Goal: Information Seeking & Learning: Check status

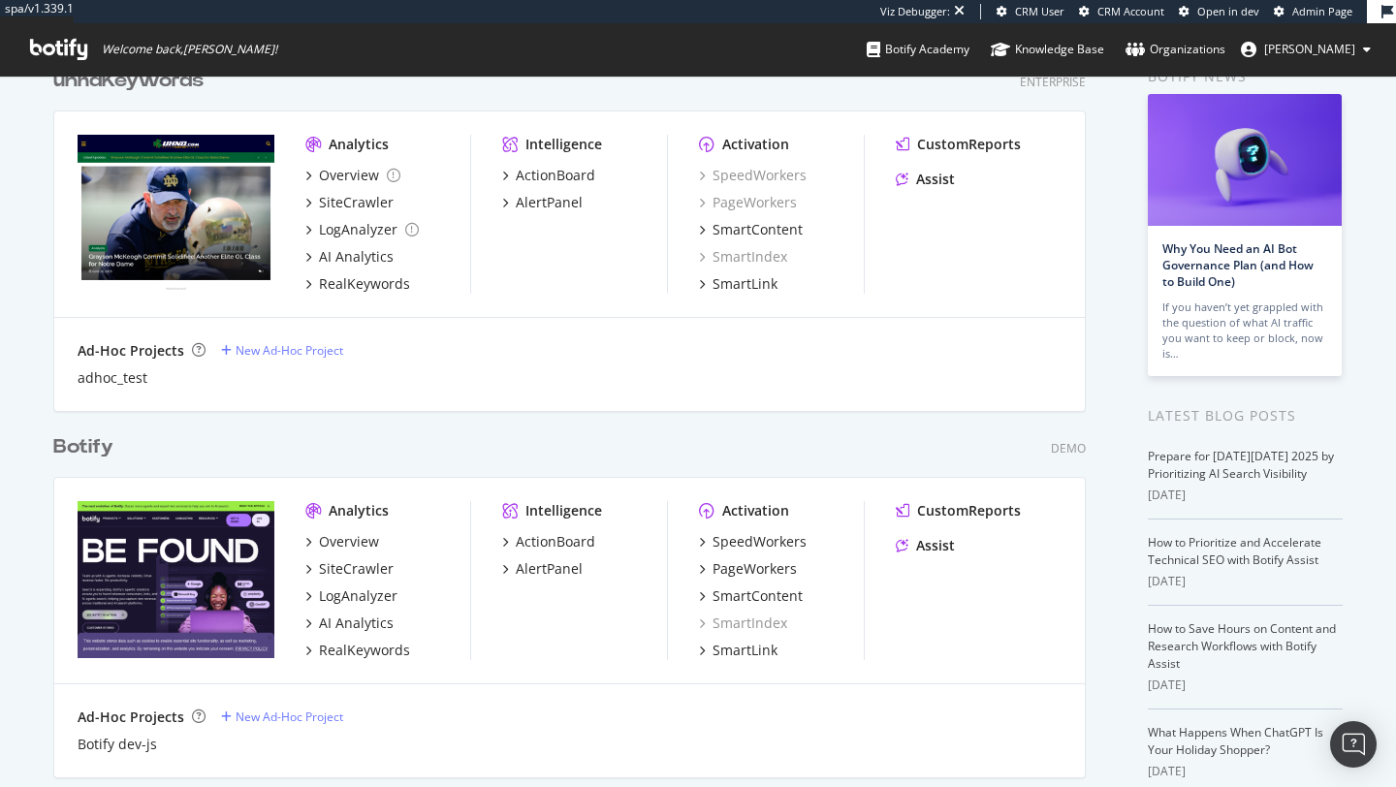
scroll to position [143, 0]
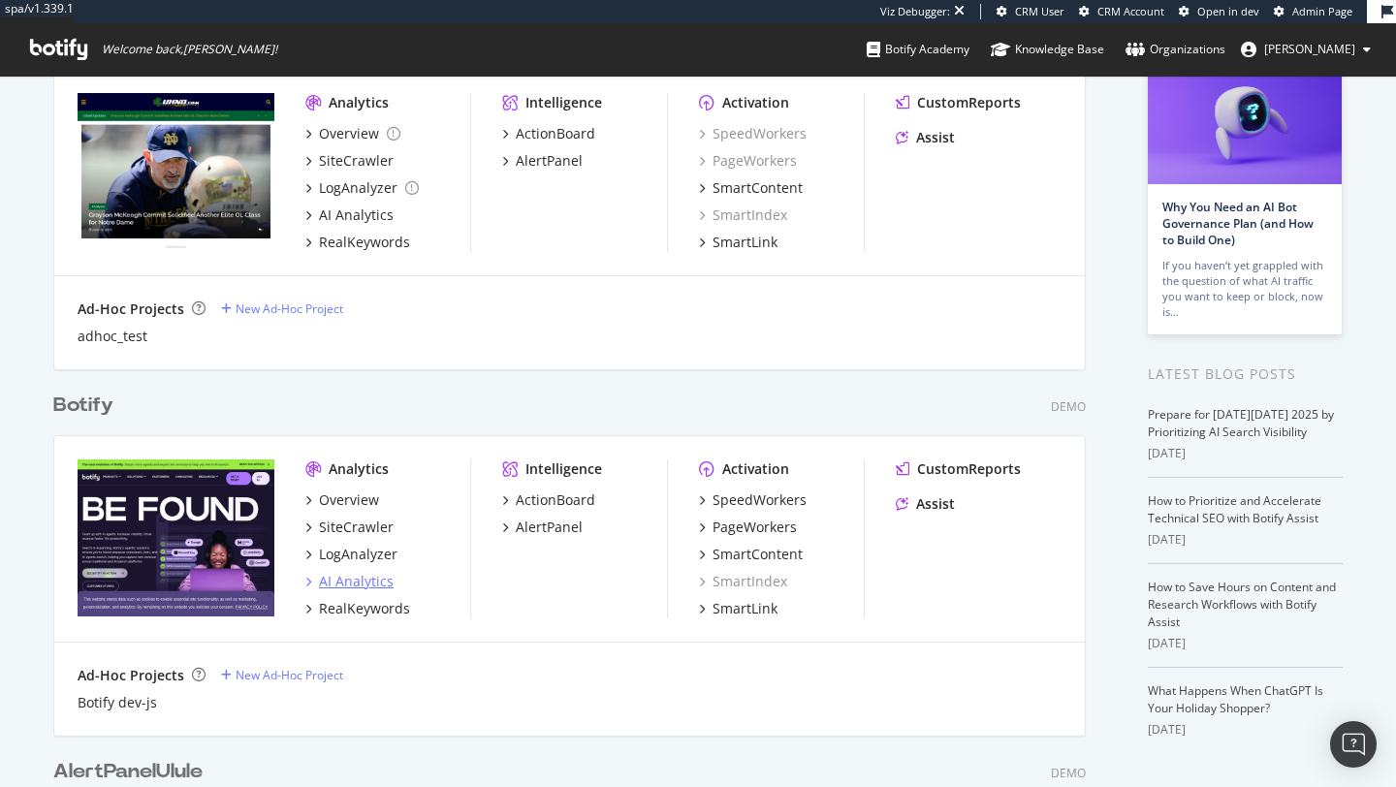
click at [359, 582] on div "AI Analytics" at bounding box center [356, 581] width 75 height 19
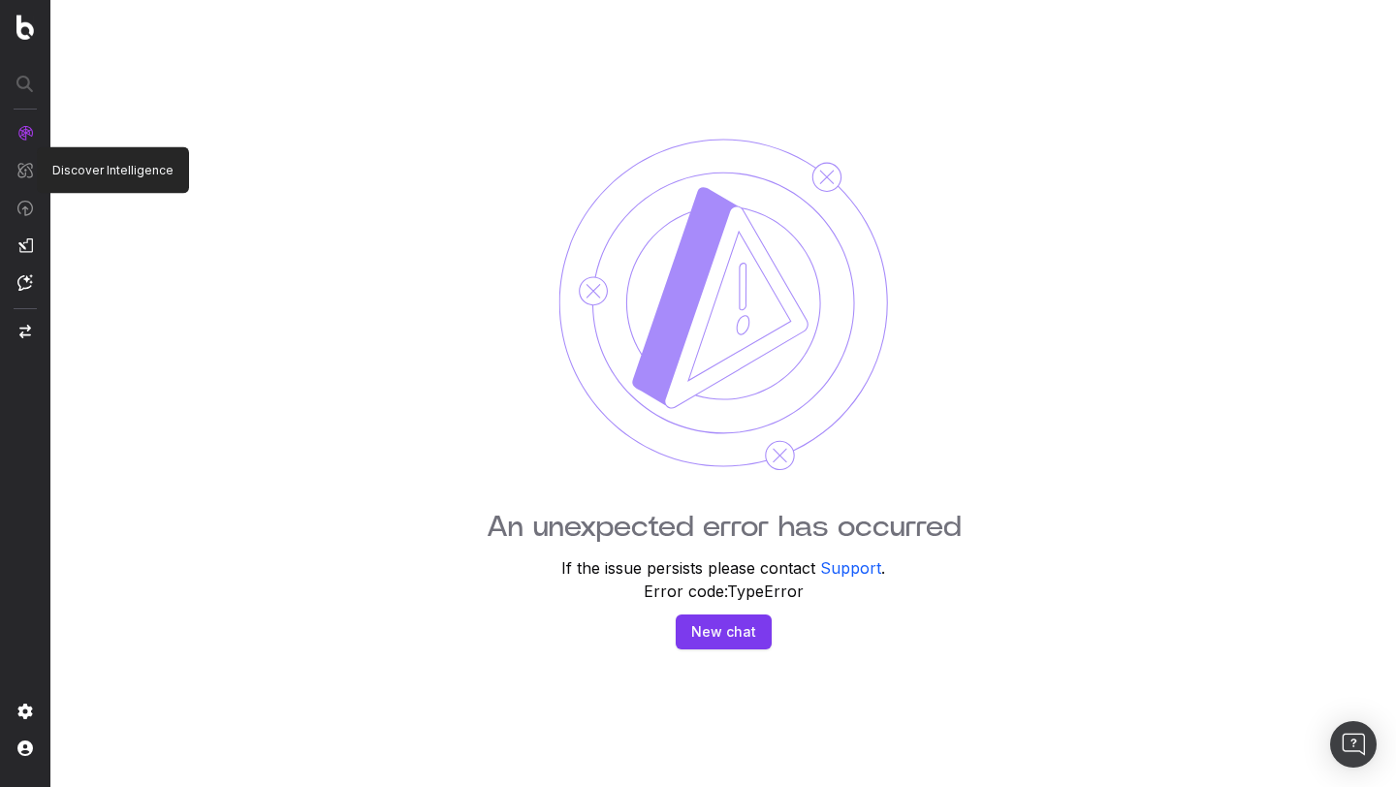
click at [26, 174] on img at bounding box center [25, 170] width 16 height 16
